Goal: Task Accomplishment & Management: Use online tool/utility

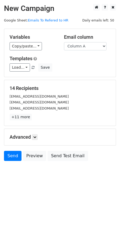
click at [33, 117] on p "+11 more" at bounding box center [60, 117] width 101 height 7
click at [35, 136] on icon at bounding box center [34, 137] width 3 height 3
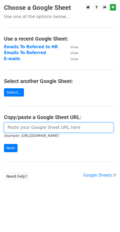
click at [18, 125] on input "url" at bounding box center [58, 128] width 109 height 10
paste input "[URL][DOMAIN_NAME]"
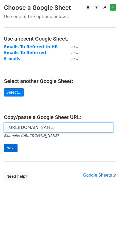
type input "[URL][DOMAIN_NAME]"
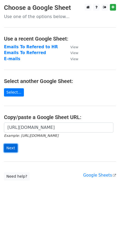
scroll to position [0, 0]
click at [8, 149] on input "Next" at bounding box center [11, 148] width 14 height 8
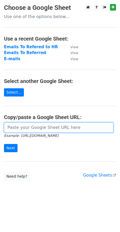
click at [47, 128] on input "url" at bounding box center [58, 128] width 109 height 10
paste input "[URL][DOMAIN_NAME]"
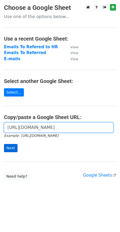
type input "https://docs.google.com/spreadsheets/d/1rjk0ESp3DSkLgLIBlDCBtcHpQ9qXuO0w4HJsXHI…"
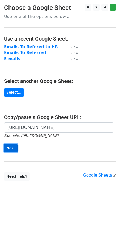
scroll to position [0, 0]
click at [11, 149] on input "Next" at bounding box center [11, 148] width 14 height 8
